Goal: Task Accomplishment & Management: Manage account settings

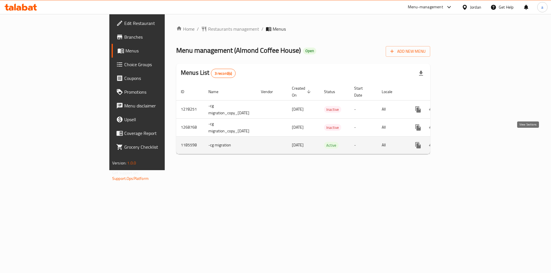
click at [463, 142] on icon "enhanced table" at bounding box center [459, 145] width 7 height 7
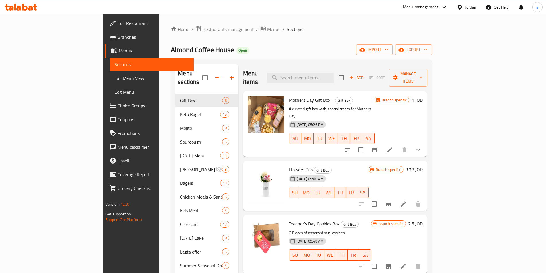
click at [118, 103] on span "Choice Groups" at bounding box center [154, 105] width 72 height 7
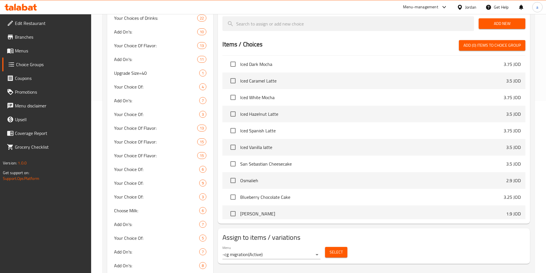
scroll to position [29, 0]
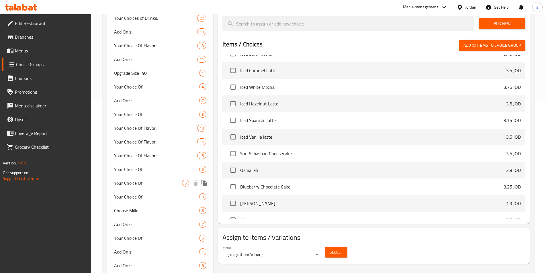
click at [136, 182] on span "Your Choice Of:" at bounding box center [148, 183] width 68 height 7
type input "Your Choice Of:"
type input "إختيارك من:"
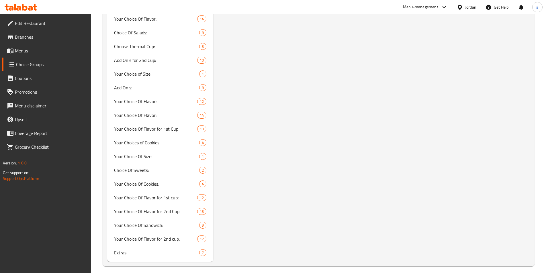
scroll to position [1195, 0]
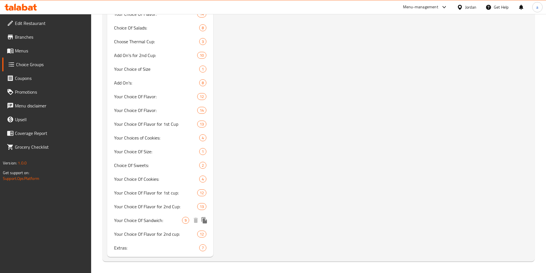
click at [168, 220] on span "Your Choice Of Sandwich:" at bounding box center [148, 220] width 68 height 7
type input "Your Choice Of Sandwich:"
type input "اختيارك من السندويشات:"
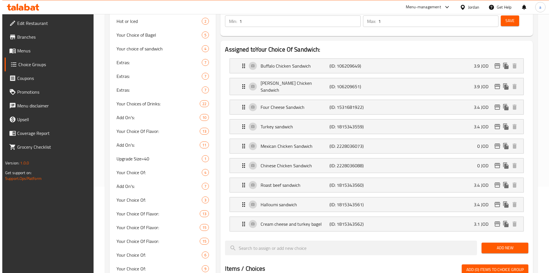
scroll to position [0, 0]
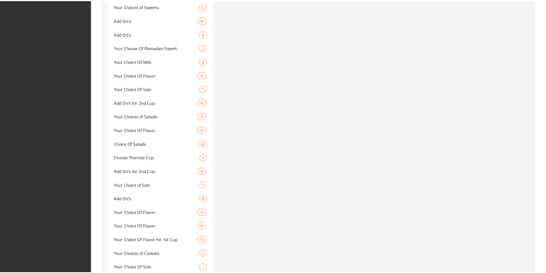
scroll to position [1195, 0]
